Goal: Task Accomplishment & Management: Use online tool/utility

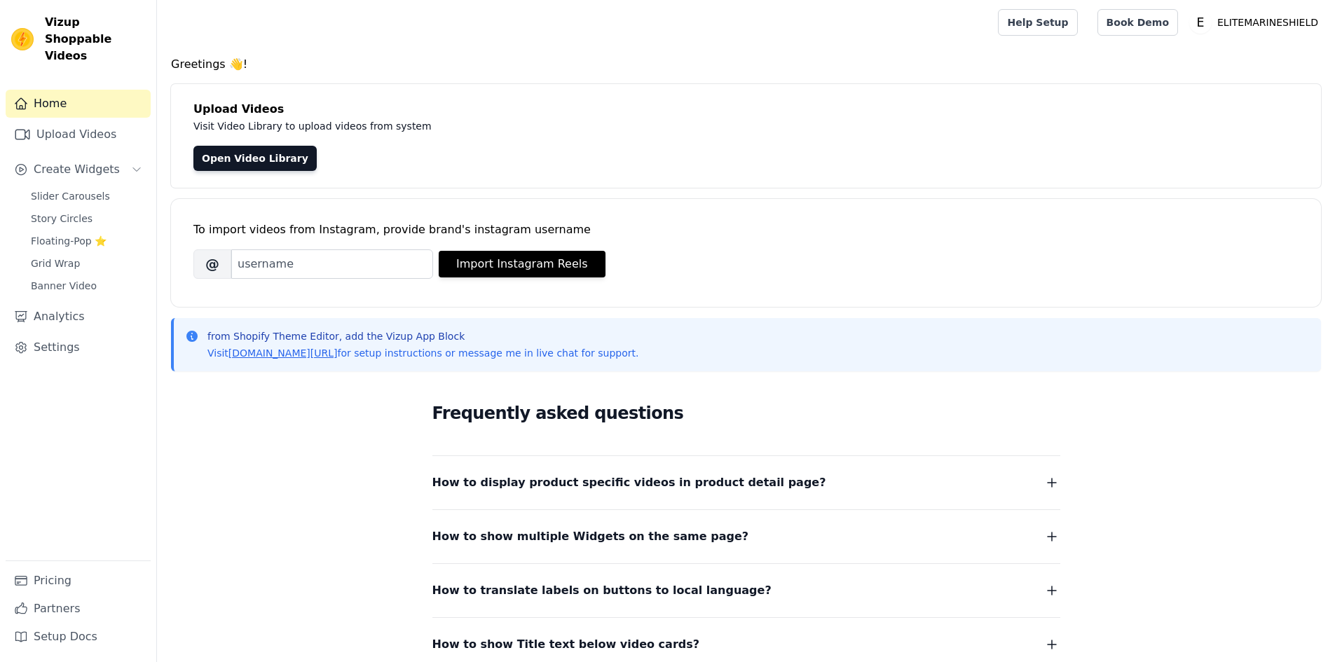
click at [261, 432] on div "Frequently asked questions How to display product specific videos in product de…" at bounding box center [746, 527] width 1150 height 289
click at [60, 189] on span "Slider Carousels" at bounding box center [70, 196] width 79 height 14
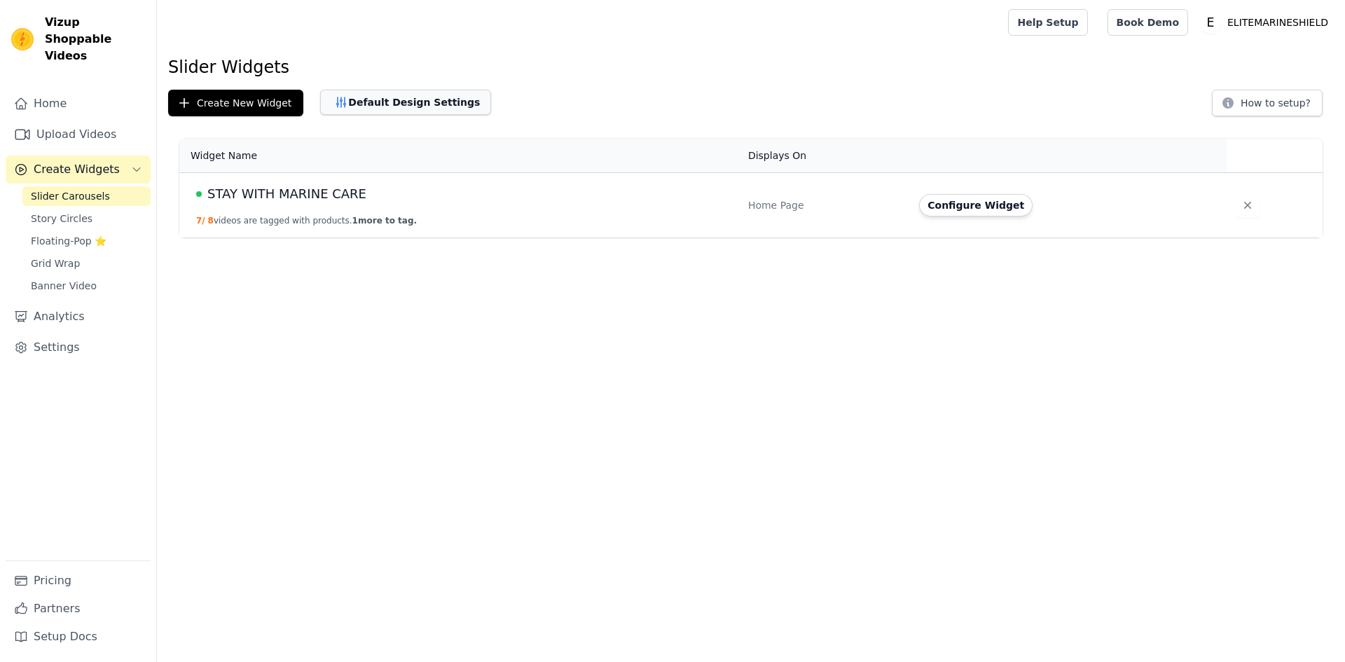
click at [422, 99] on button "Default Design Settings" at bounding box center [405, 102] width 171 height 25
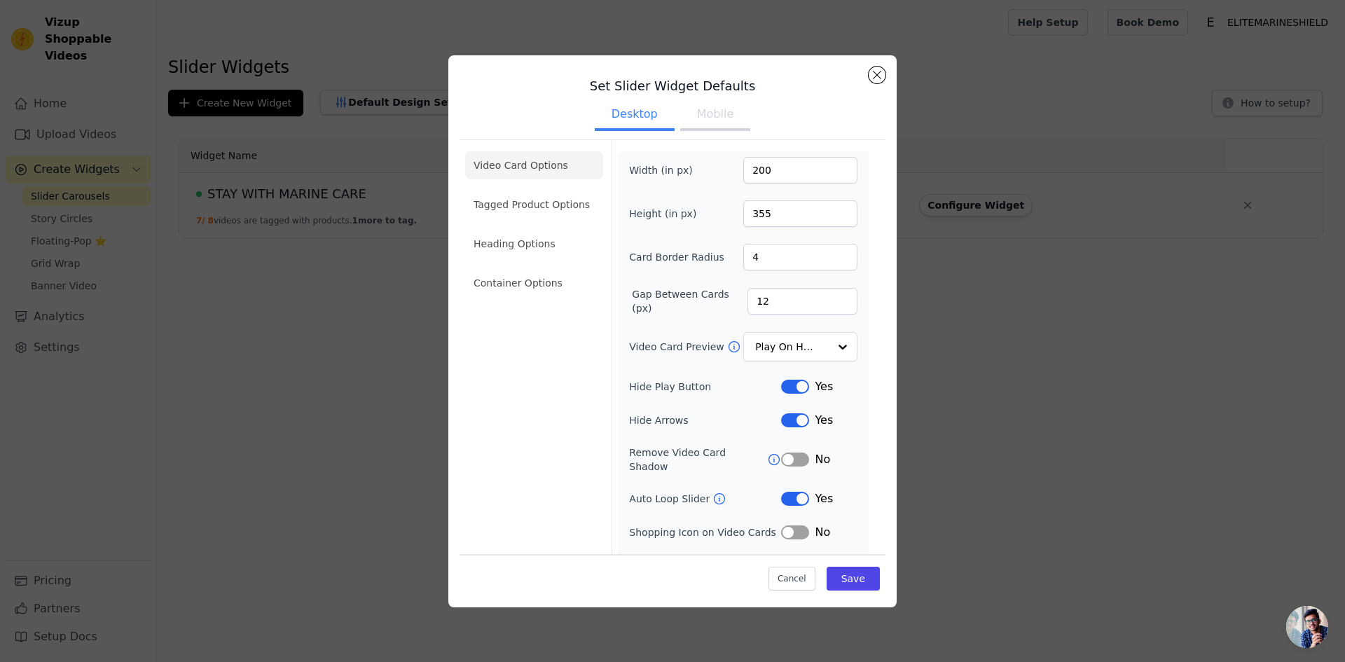
click at [704, 119] on button "Mobile" at bounding box center [715, 115] width 70 height 31
click at [639, 118] on button "Desktop" at bounding box center [635, 115] width 80 height 31
click at [694, 114] on button "Mobile" at bounding box center [715, 115] width 70 height 31
click at [653, 114] on button "Desktop" at bounding box center [635, 115] width 80 height 31
click at [712, 111] on button "Mobile" at bounding box center [715, 115] width 70 height 31
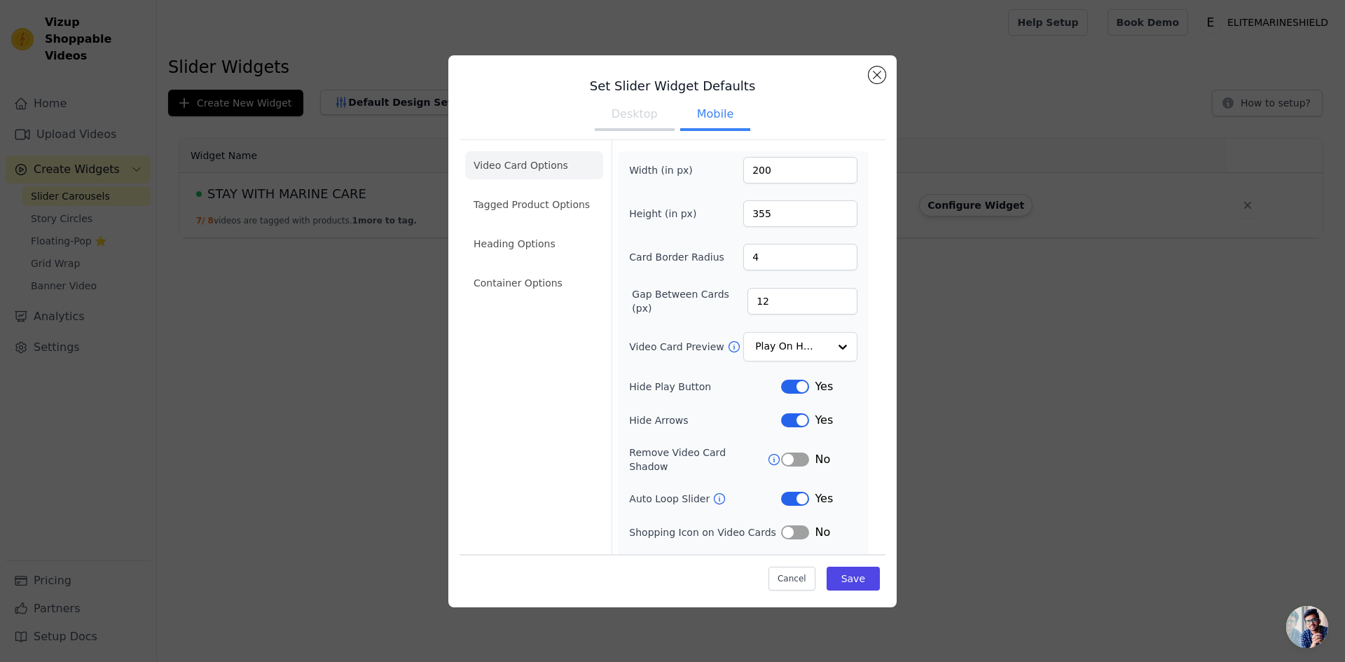
click at [629, 113] on button "Desktop" at bounding box center [635, 115] width 80 height 31
click at [628, 113] on button "Desktop" at bounding box center [635, 115] width 80 height 31
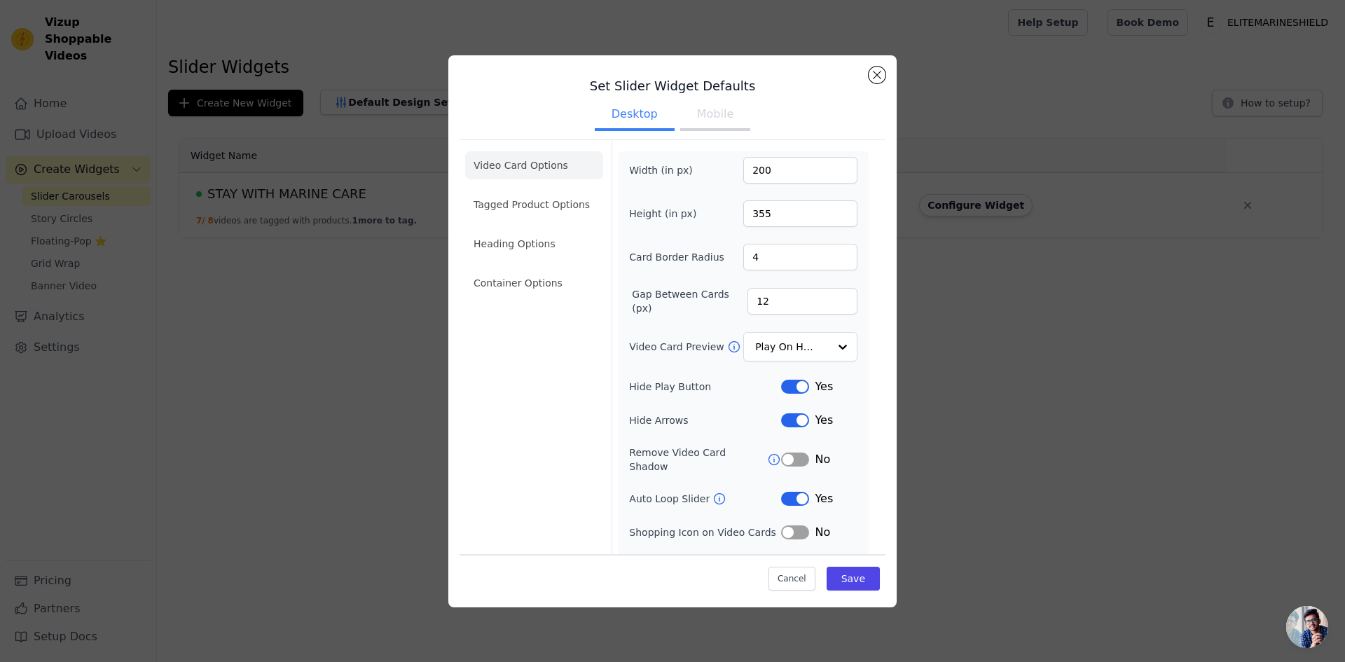
click at [628, 113] on button "Desktop" at bounding box center [635, 115] width 80 height 31
click at [627, 113] on button "Desktop" at bounding box center [635, 115] width 80 height 31
click at [732, 110] on button "Mobile" at bounding box center [715, 115] width 70 height 31
drag, startPoint x: 753, startPoint y: 174, endPoint x: 678, endPoint y: 180, distance: 74.5
click at [686, 180] on div "Width (in px) 200" at bounding box center [743, 170] width 228 height 27
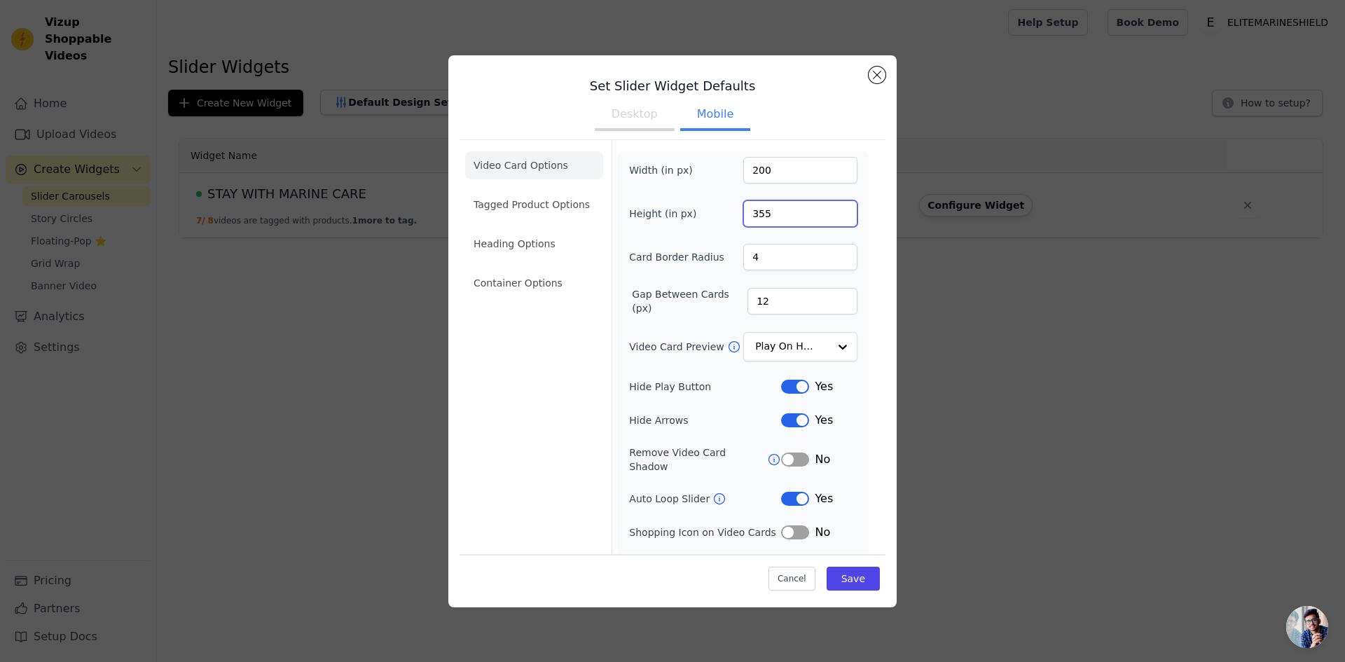
drag, startPoint x: 795, startPoint y: 210, endPoint x: 739, endPoint y: 212, distance: 56.1
click at [743, 212] on input "355" at bounding box center [800, 213] width 114 height 27
click at [699, 175] on div "Width (in px) 200" at bounding box center [743, 170] width 228 height 27
type input "100"
drag, startPoint x: 773, startPoint y: 213, endPoint x: 634, endPoint y: 223, distance: 139.1
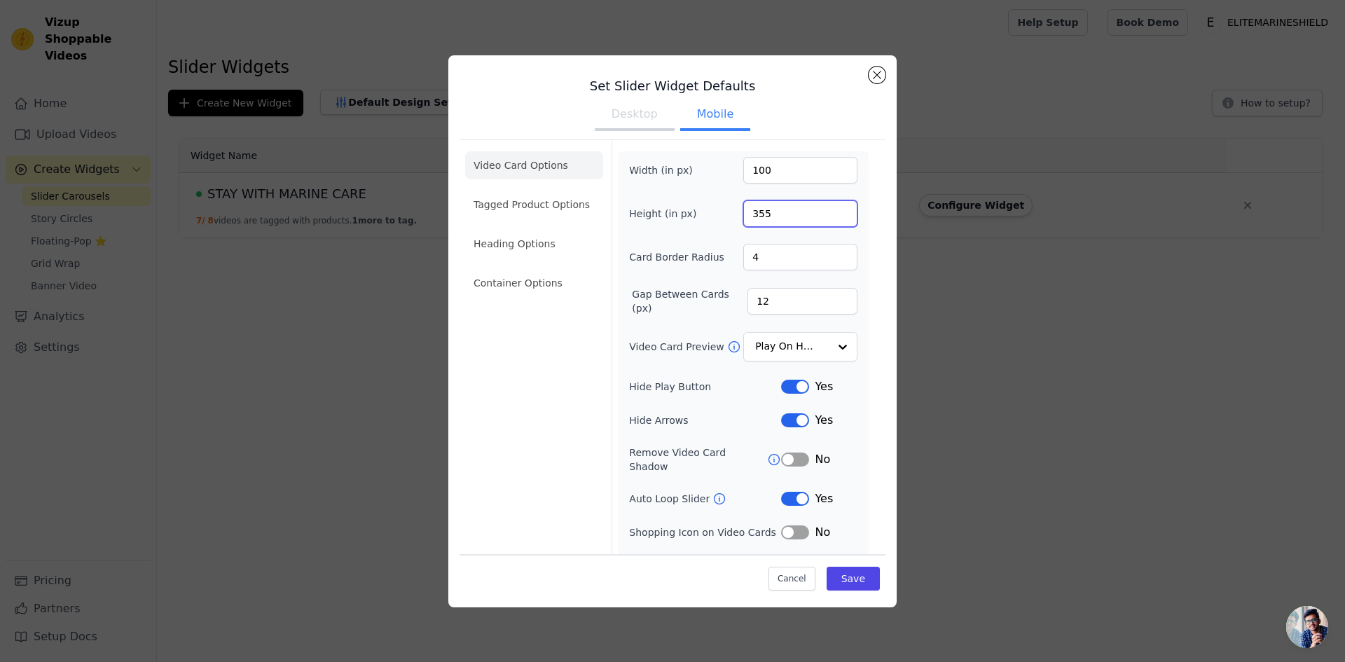
click at [634, 223] on div "Height (in px) 355" at bounding box center [743, 213] width 228 height 27
drag, startPoint x: 771, startPoint y: 209, endPoint x: 739, endPoint y: 214, distance: 33.4
click at [743, 214] on input "200" at bounding box center [800, 213] width 114 height 27
type input "150"
drag, startPoint x: 789, startPoint y: 149, endPoint x: 782, endPoint y: 149, distance: 7.0
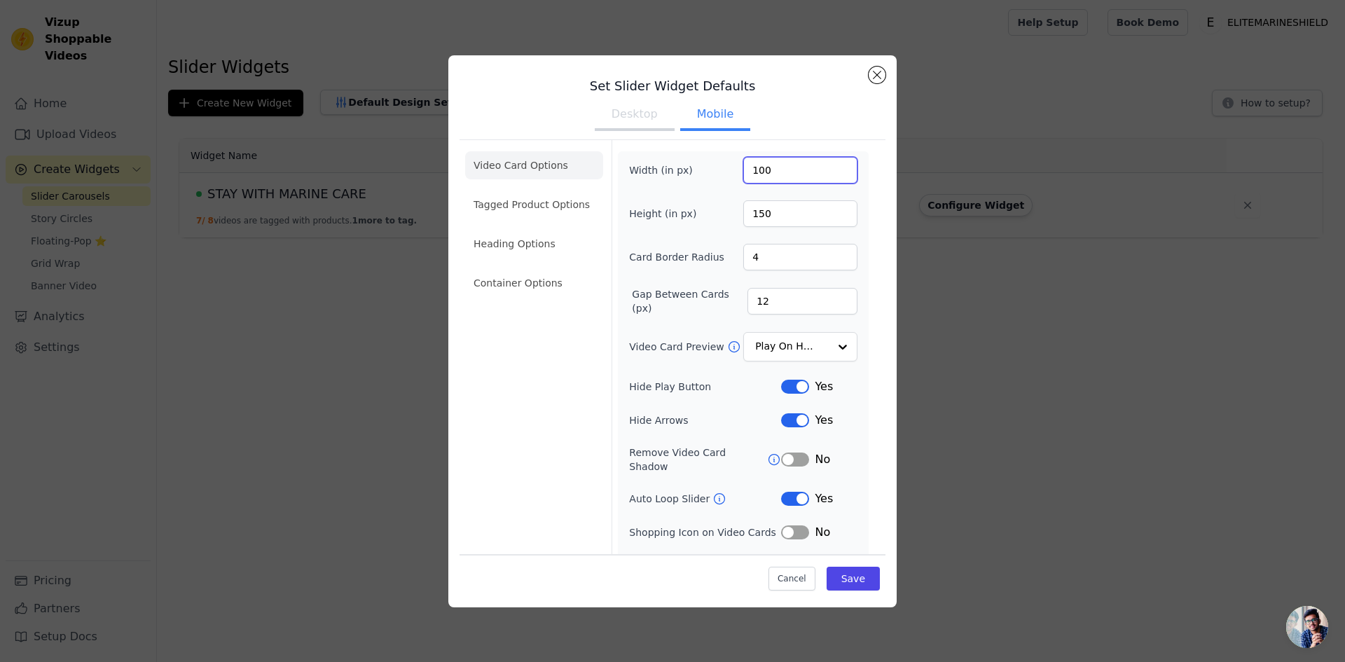
click at [788, 149] on form "Width (in px) 100 Height (in px) 150 Card Border Radius 4 Gap Between Cards (px…" at bounding box center [743, 379] width 263 height 479
click at [842, 575] on button "Save" at bounding box center [853, 579] width 53 height 24
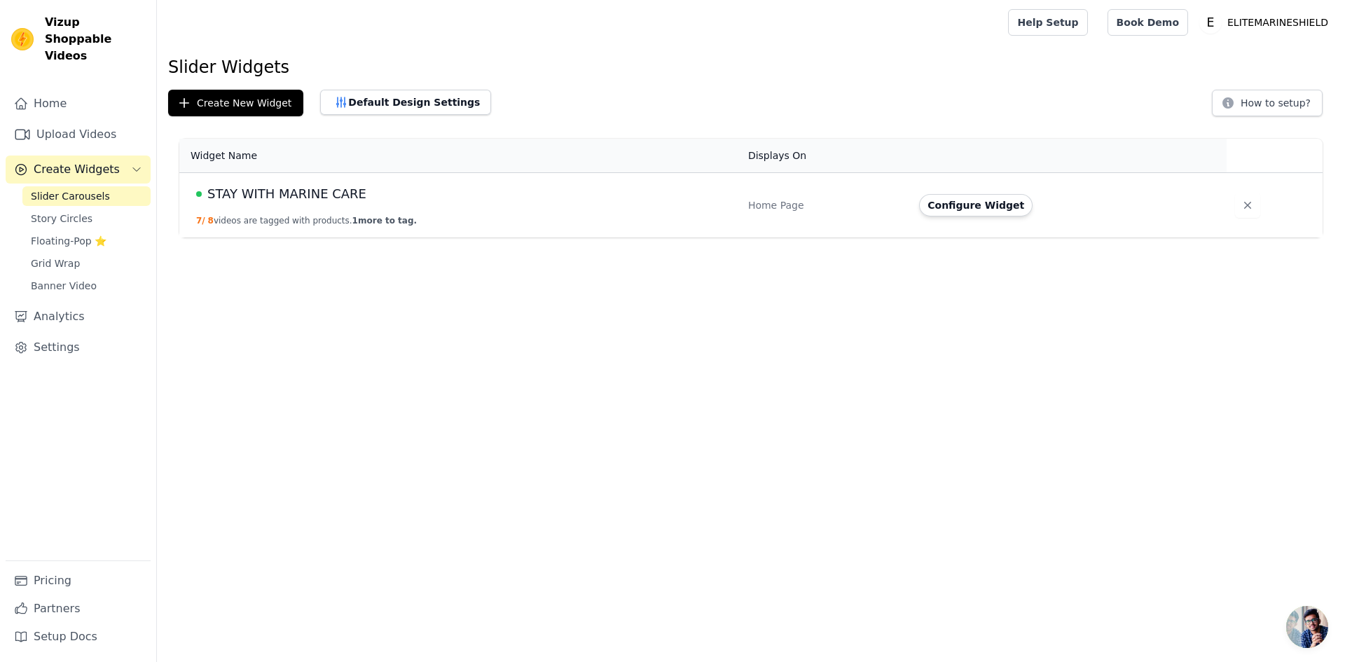
drag, startPoint x: 767, startPoint y: 280, endPoint x: 660, endPoint y: 252, distance: 110.1
click at [766, 238] on html "Vizup Shoppable Videos Home Upload Videos Create Widgets Slider Carousels Story…" at bounding box center [672, 119] width 1345 height 238
click at [964, 204] on button "Configure Widget" at bounding box center [976, 205] width 114 height 22
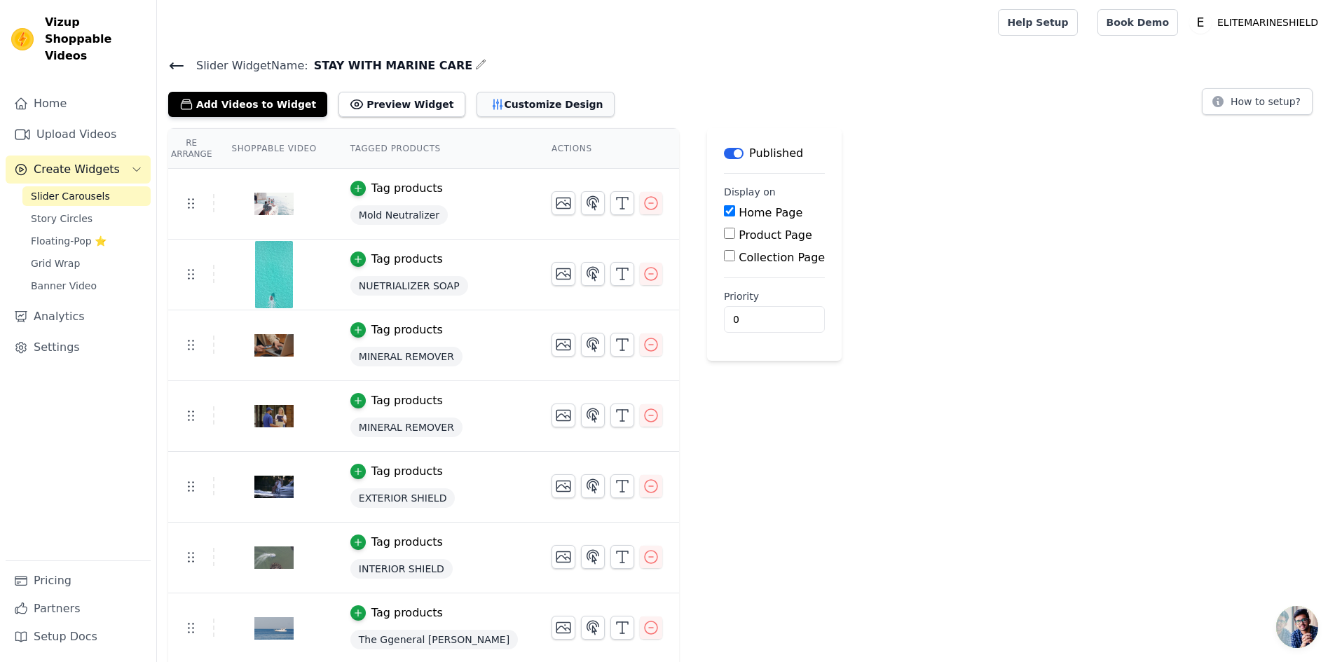
click at [516, 109] on button "Customize Design" at bounding box center [545, 104] width 138 height 25
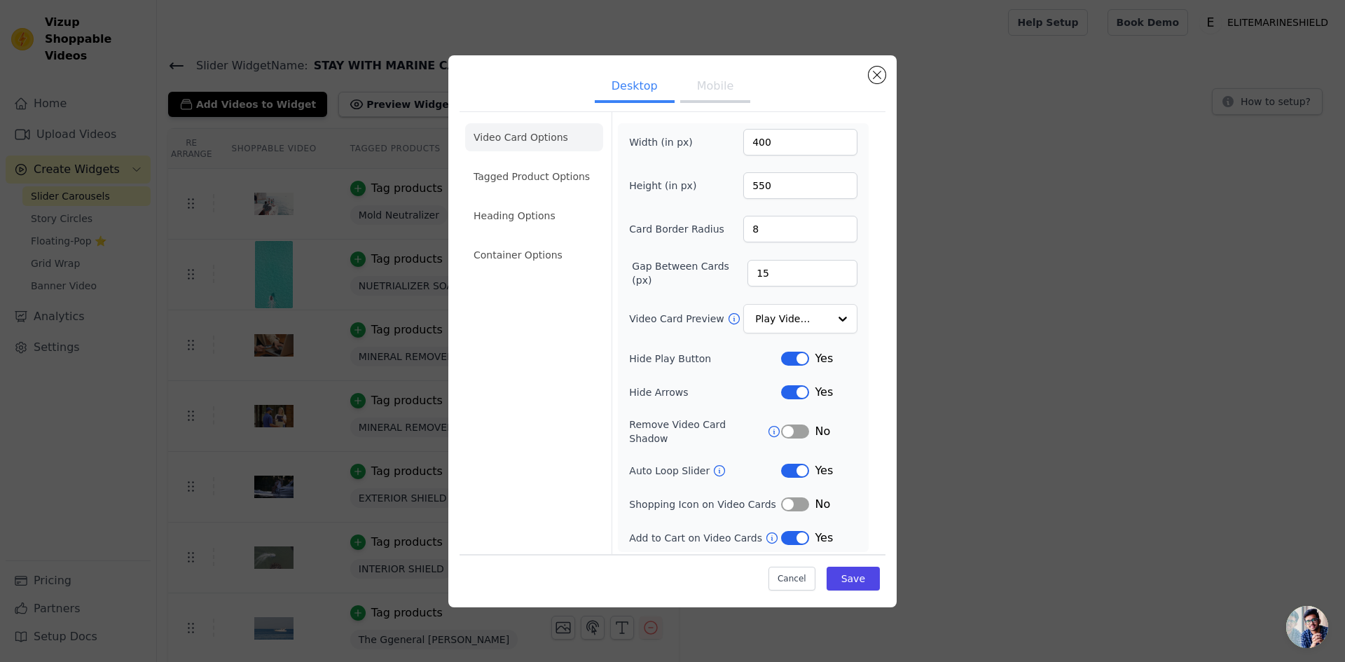
click at [697, 92] on button "Mobile" at bounding box center [715, 87] width 70 height 31
drag, startPoint x: 775, startPoint y: 149, endPoint x: 727, endPoint y: 144, distance: 47.9
click at [727, 144] on div "Width (in px) 100" at bounding box center [743, 142] width 228 height 27
drag, startPoint x: 783, startPoint y: 187, endPoint x: 703, endPoint y: 187, distance: 80.6
click at [718, 184] on div "Height (in px) 150" at bounding box center [743, 185] width 228 height 27
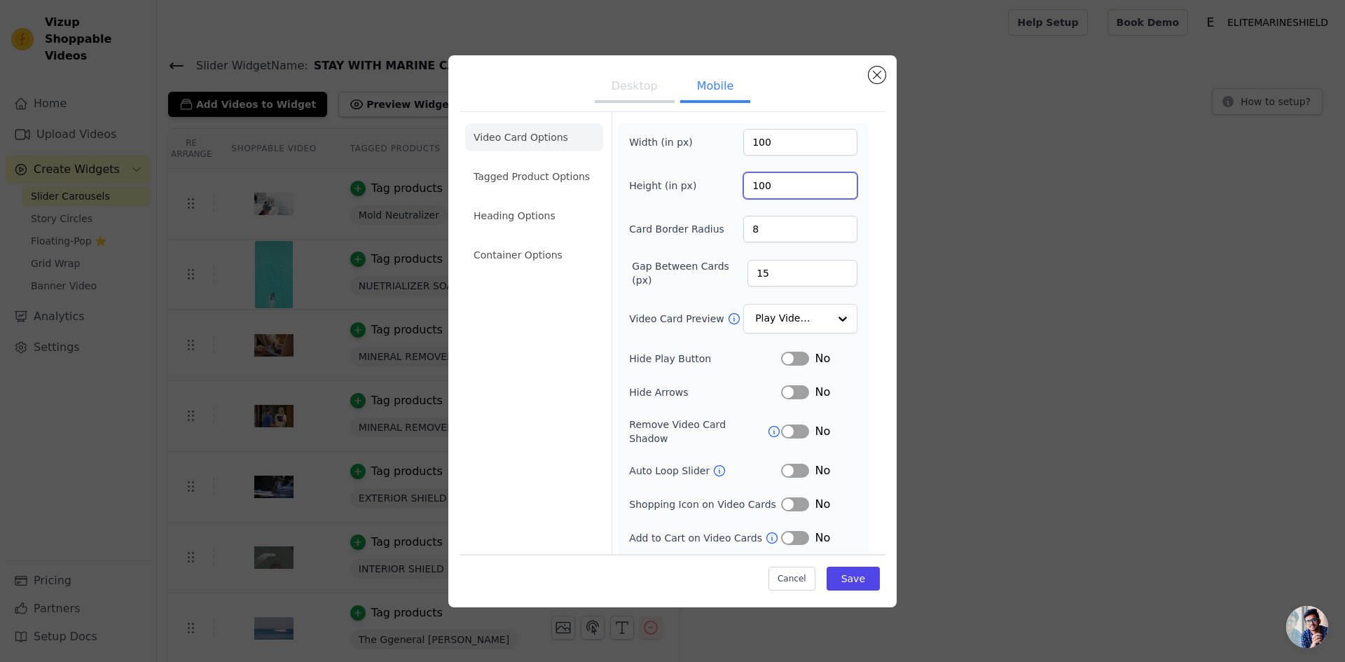
type input "100"
click at [642, 91] on button "Desktop" at bounding box center [635, 87] width 80 height 31
click at [704, 86] on button "Mobile" at bounding box center [715, 87] width 70 height 31
click at [633, 91] on button "Desktop" at bounding box center [635, 87] width 80 height 31
click at [733, 97] on button "Mobile" at bounding box center [715, 87] width 70 height 31
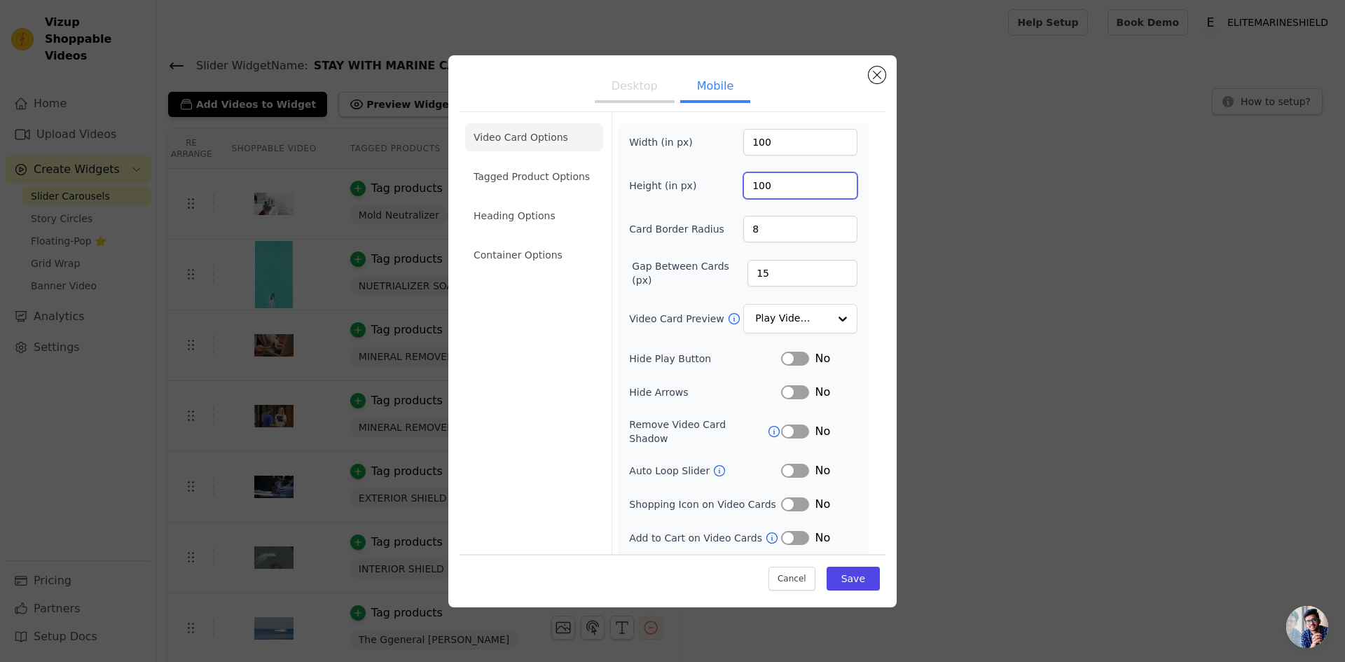
drag, startPoint x: 768, startPoint y: 188, endPoint x: 716, endPoint y: 194, distance: 52.2
click at [716, 194] on div "Height (in px) 100" at bounding box center [743, 185] width 228 height 27
type input "150"
click at [800, 134] on input "100" at bounding box center [800, 142] width 114 height 27
click at [844, 577] on button "Save" at bounding box center [853, 579] width 53 height 24
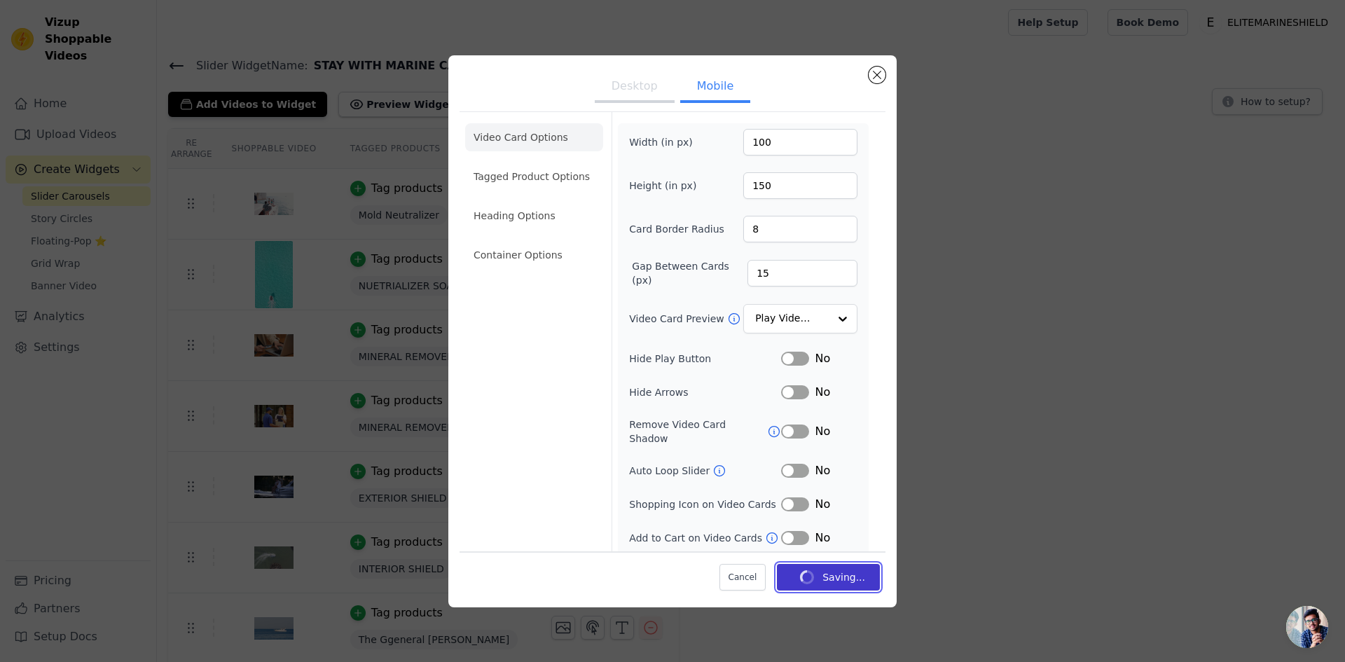
click at [844, 577] on button "Saving..." at bounding box center [828, 577] width 103 height 27
